Goal: Obtain resource: Obtain resource

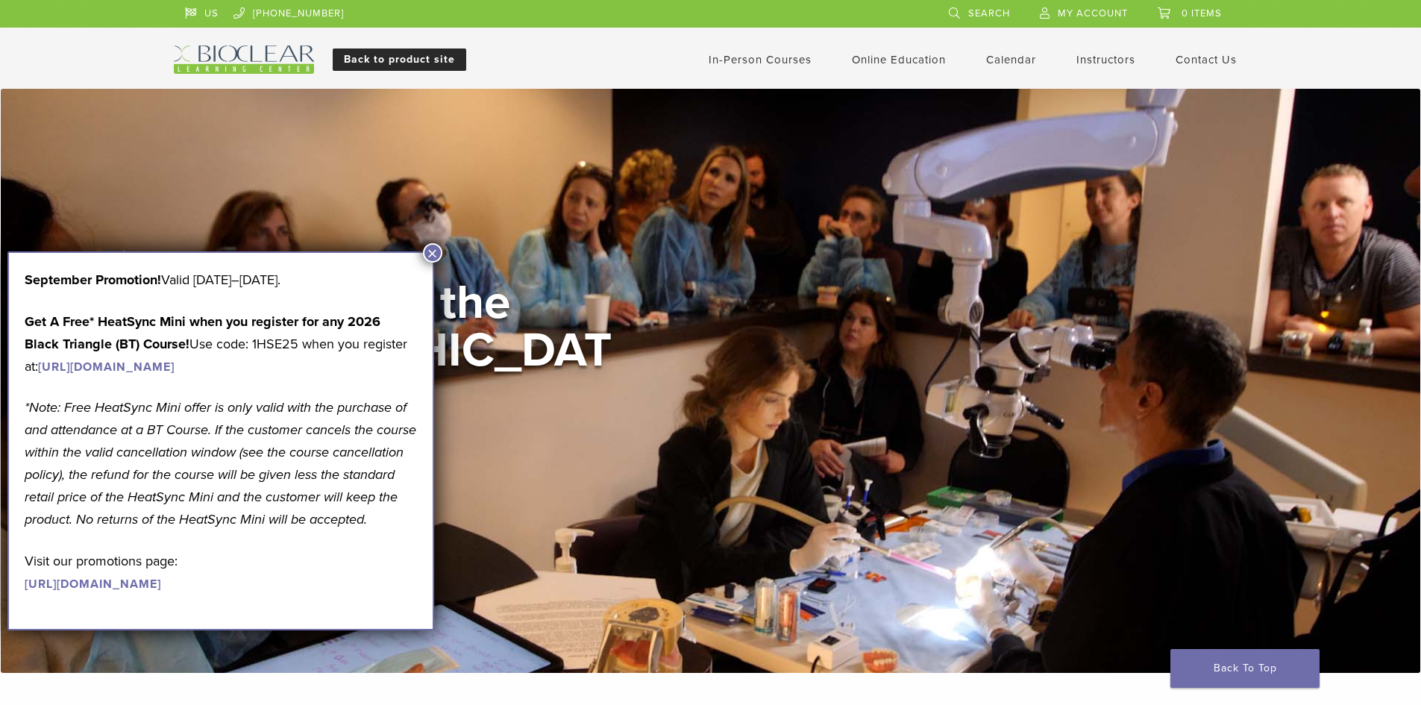
click at [432, 57] on link "Back to product site" at bounding box center [400, 60] width 134 height 22
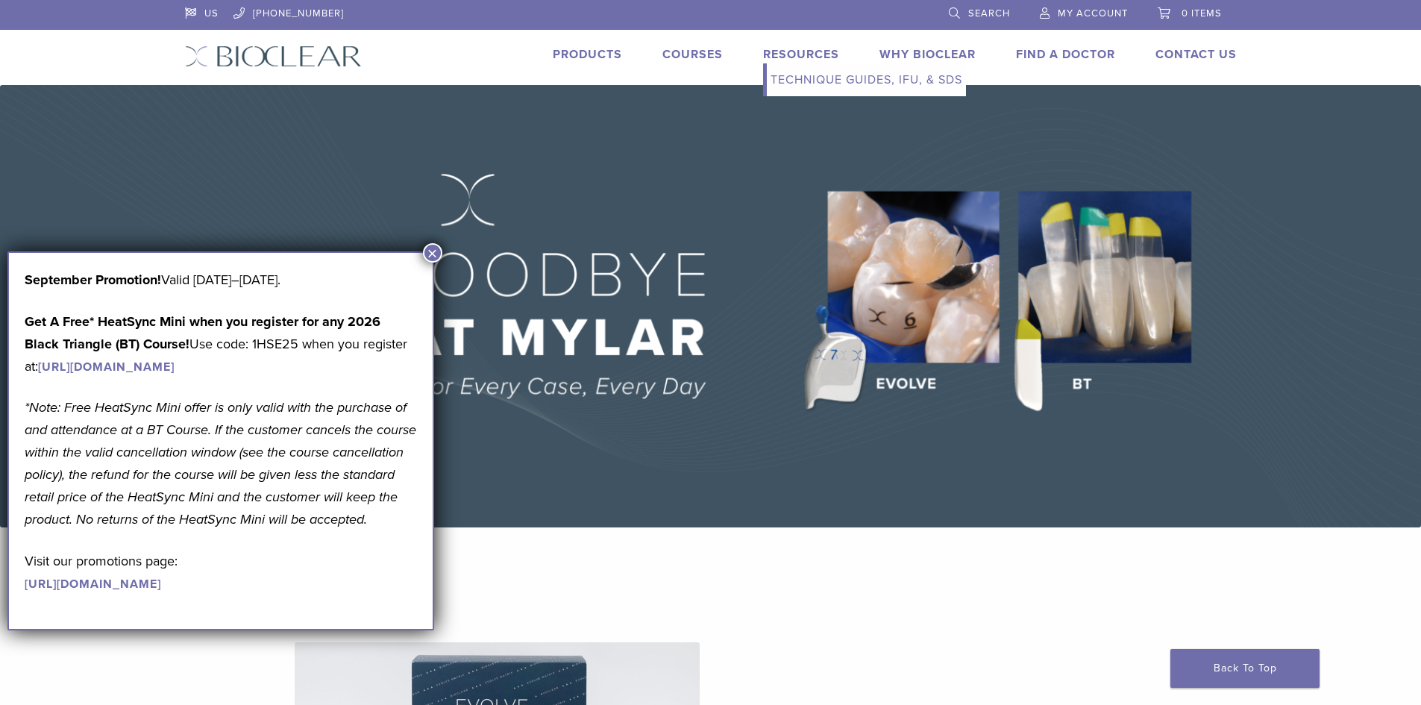
click at [816, 73] on link "Technique Guides, IFU, & SDS" at bounding box center [866, 79] width 199 height 33
click at [434, 248] on button "×" at bounding box center [432, 252] width 19 height 19
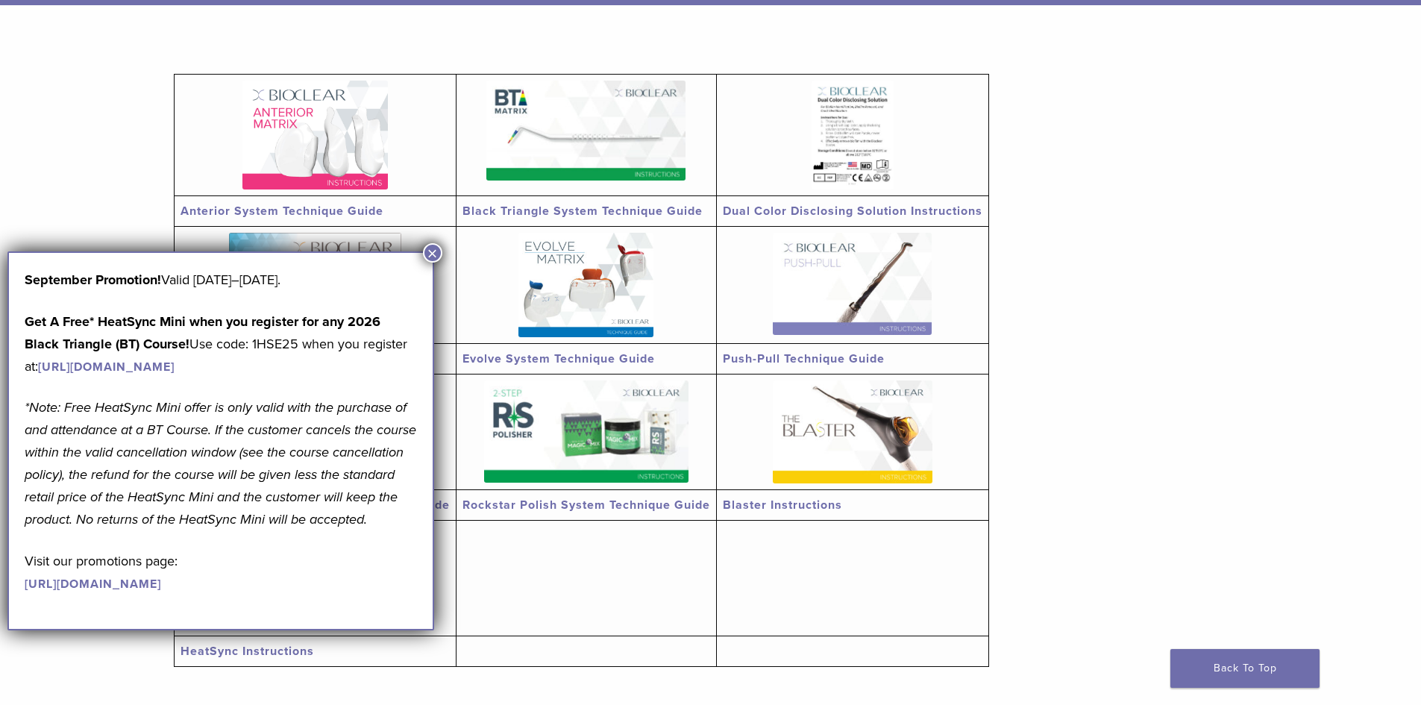
scroll to position [298, 0]
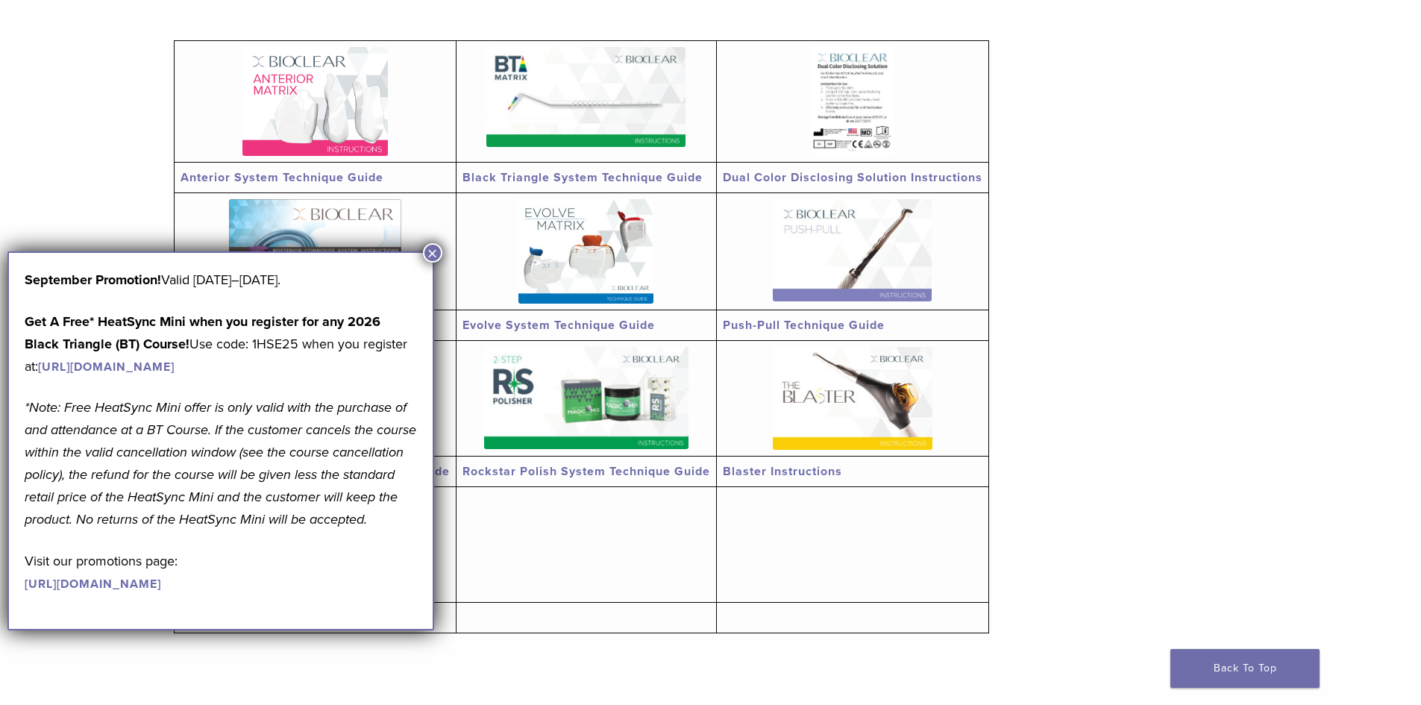
click at [429, 257] on button "×" at bounding box center [432, 252] width 19 height 19
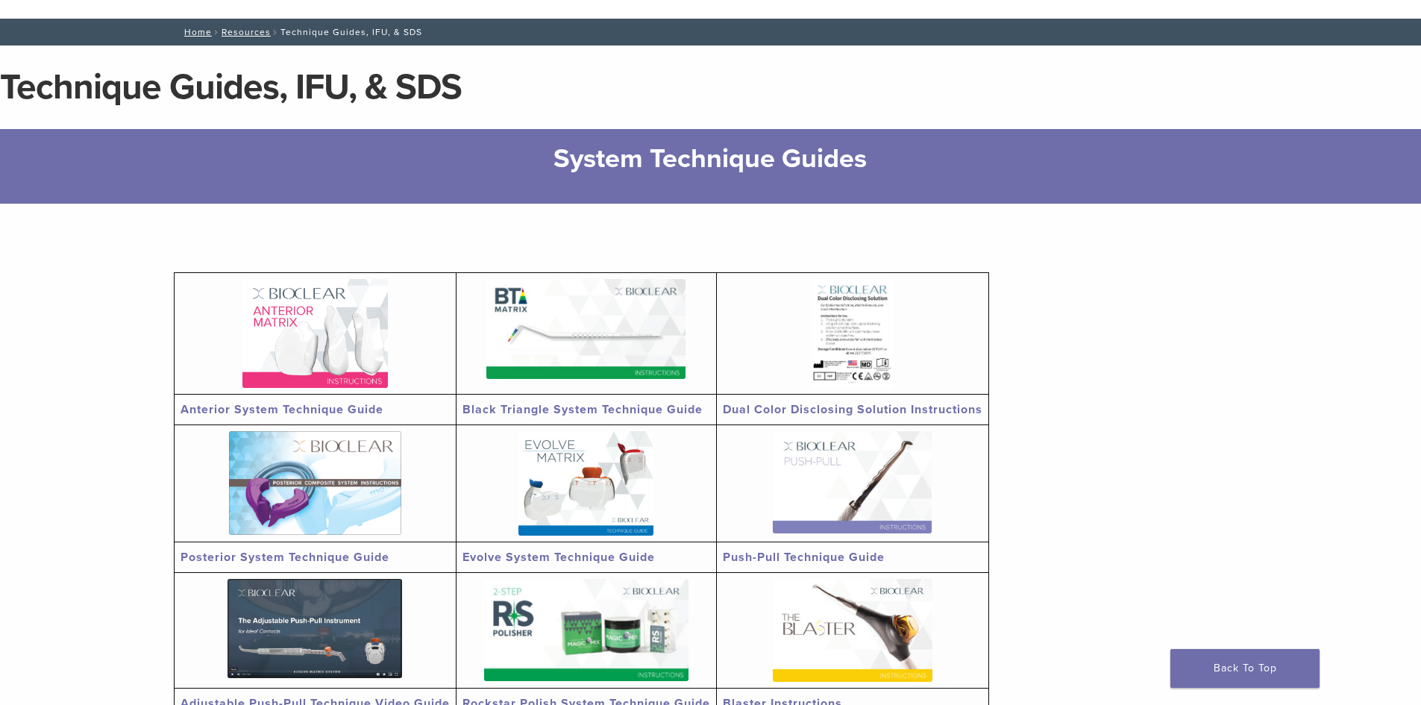
scroll to position [0, 0]
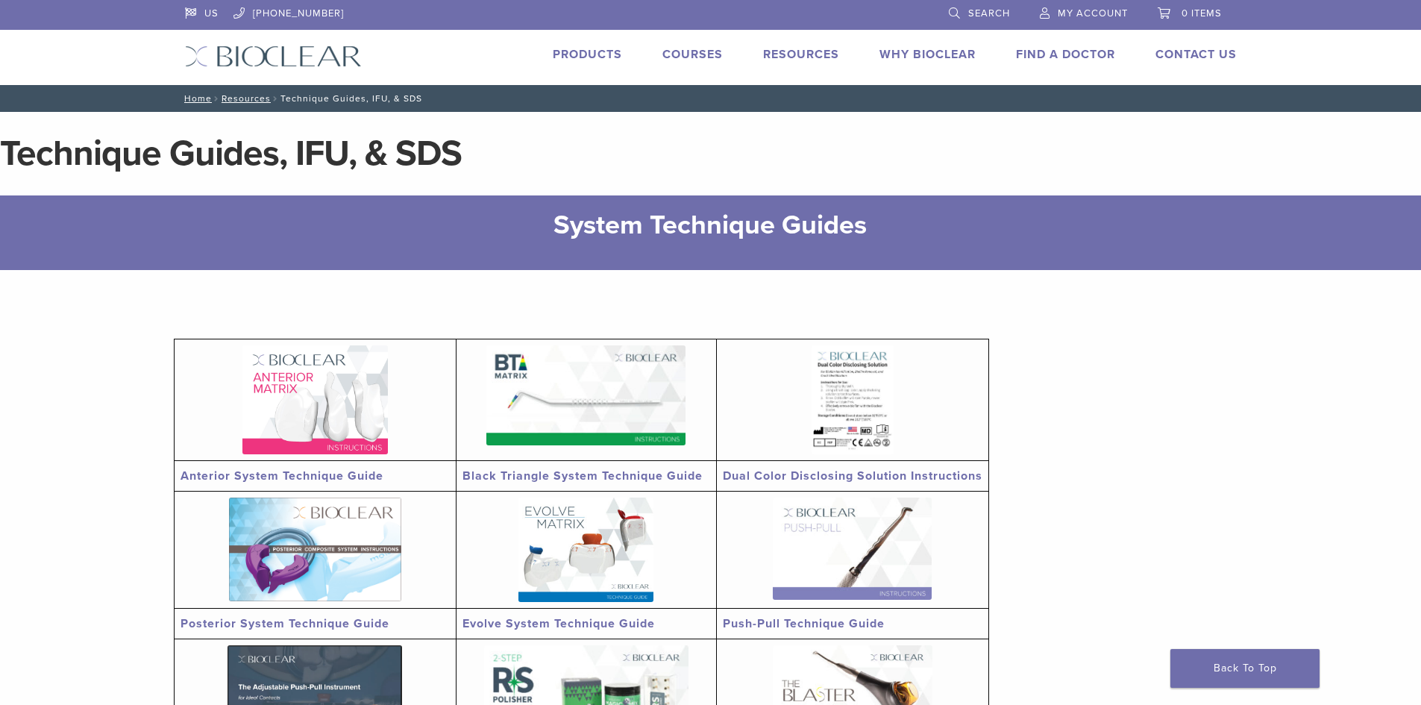
click at [504, 471] on link "Black Triangle System Technique Guide" at bounding box center [583, 476] width 240 height 15
